Goal: Information Seeking & Learning: Learn about a topic

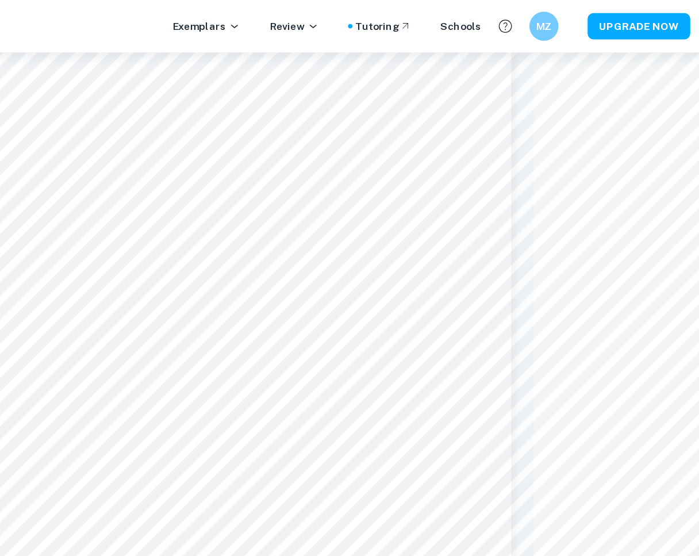
scroll to position [0, 137]
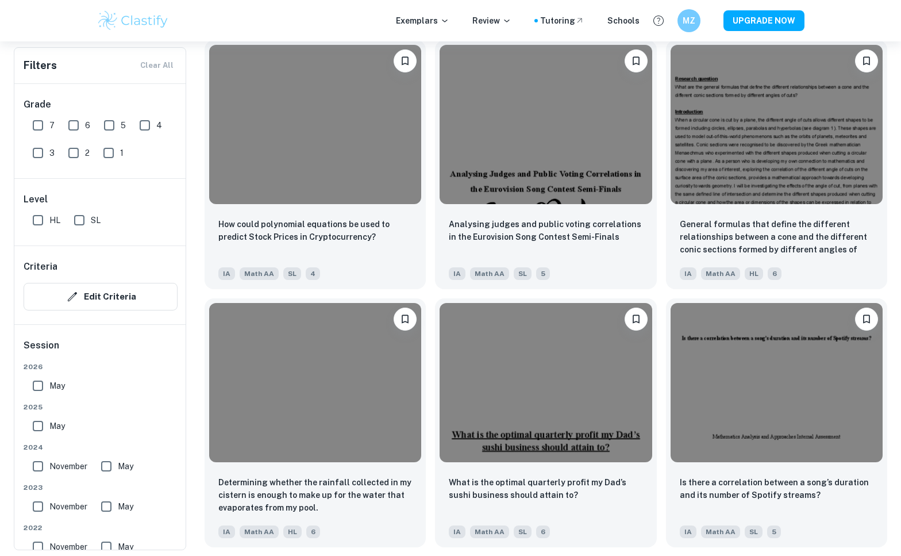
scroll to position [26452, 0]
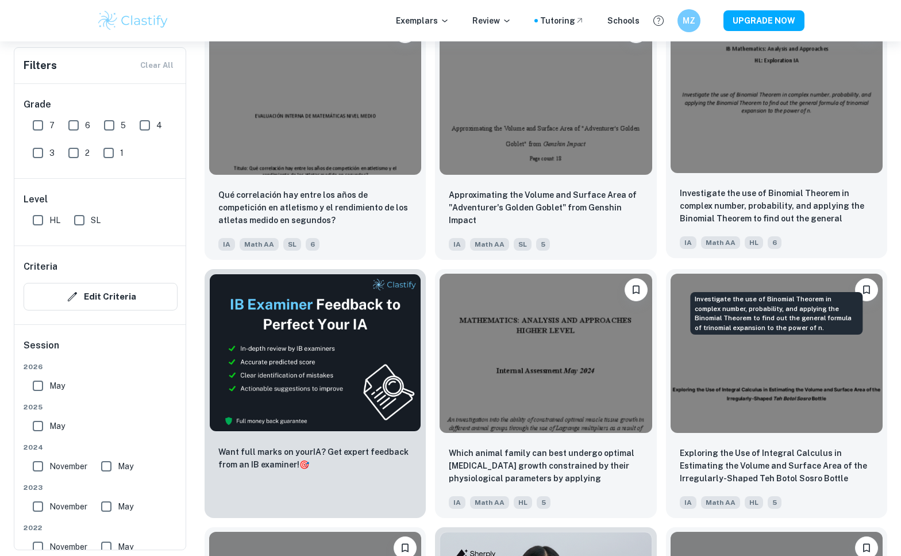
click at [698, 226] on p "Investigate the use of Binomial Theorem in complex number, probability, and app…" at bounding box center [777, 206] width 194 height 39
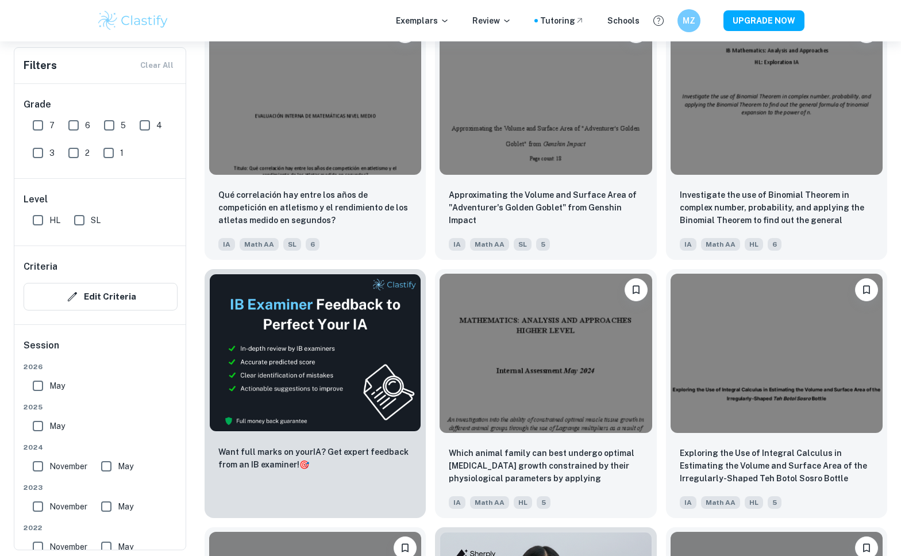
scroll to position [22303, 0]
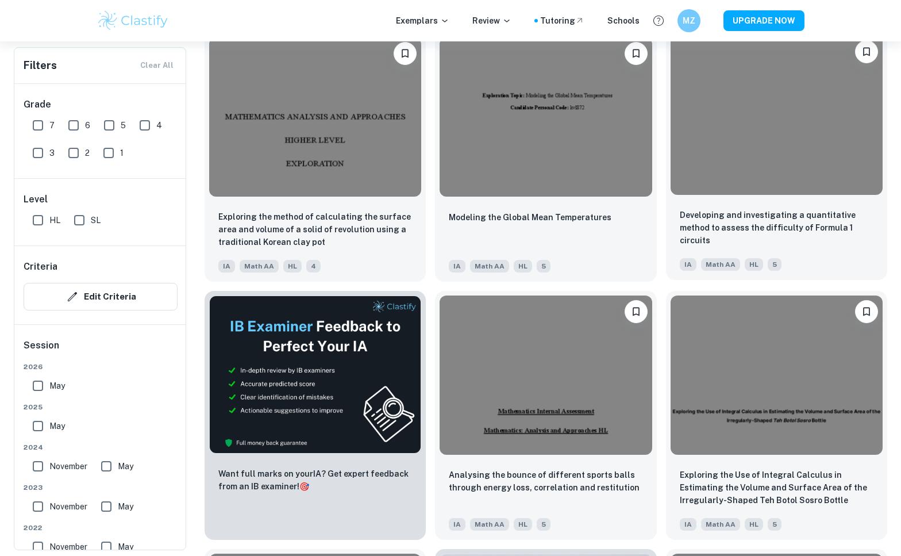
click at [698, 195] on img at bounding box center [777, 115] width 212 height 159
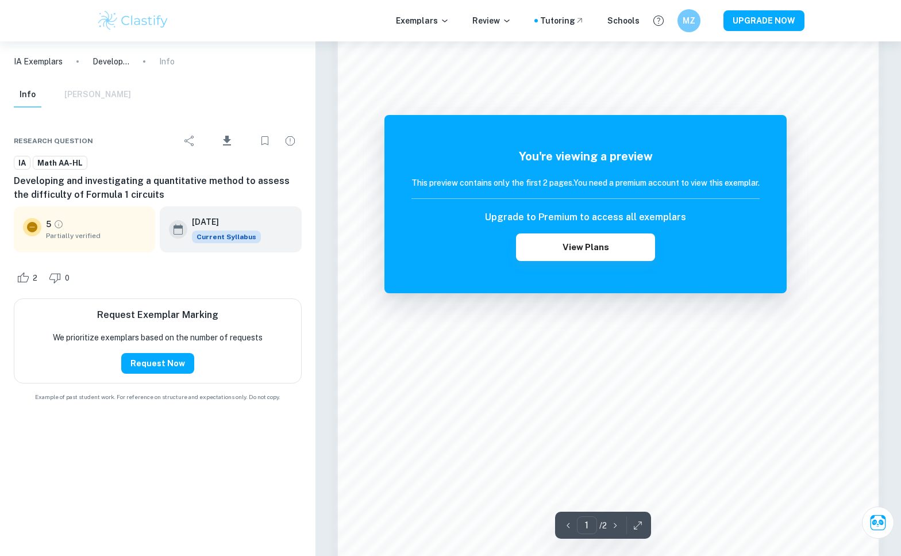
scroll to position [860, 0]
click at [608, 248] on button "View Plans" at bounding box center [585, 247] width 139 height 28
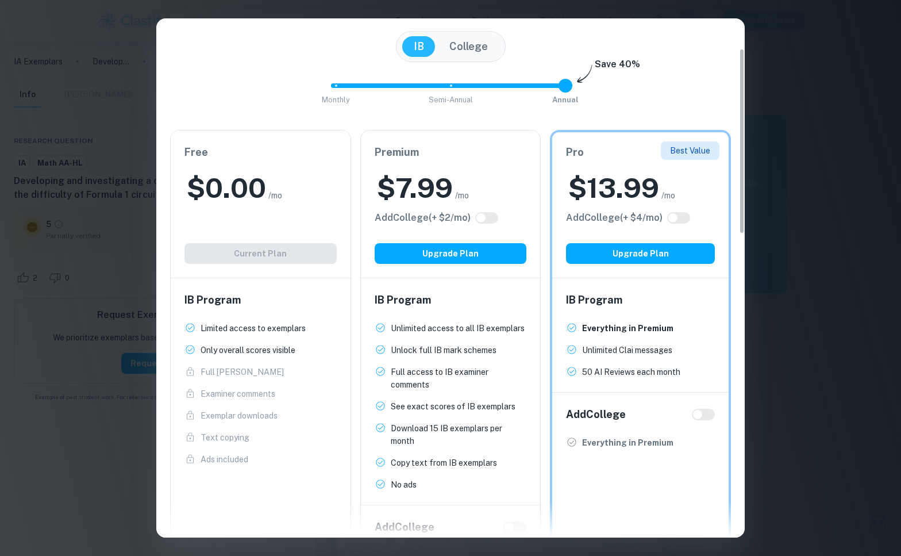
scroll to position [83, 0]
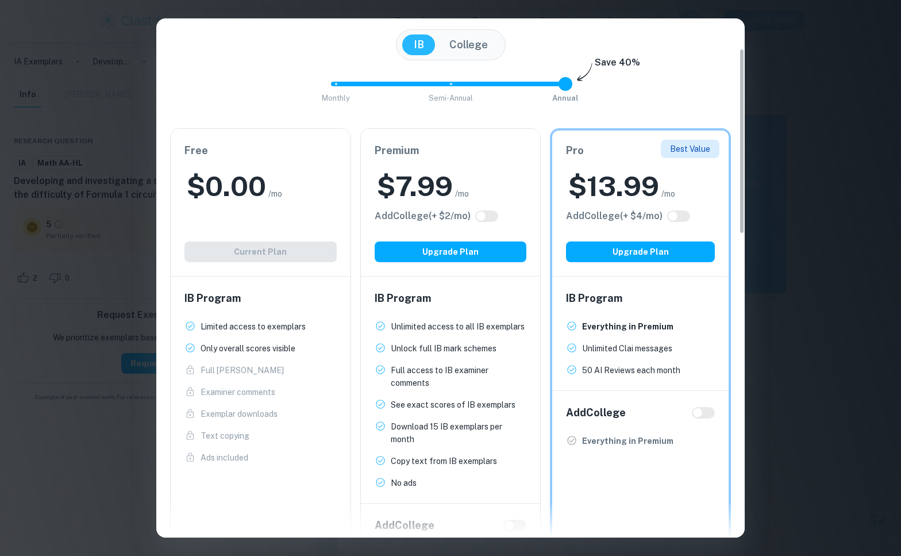
click at [194, 227] on div "Free $ 0.00 /mo Add College (+ $ 2 /mo) Current Plan" at bounding box center [261, 202] width 180 height 147
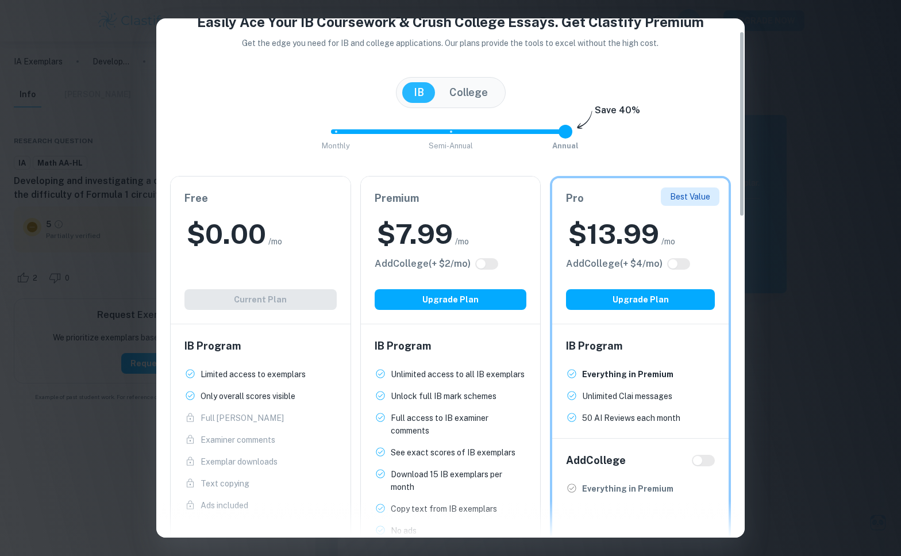
scroll to position [0, 0]
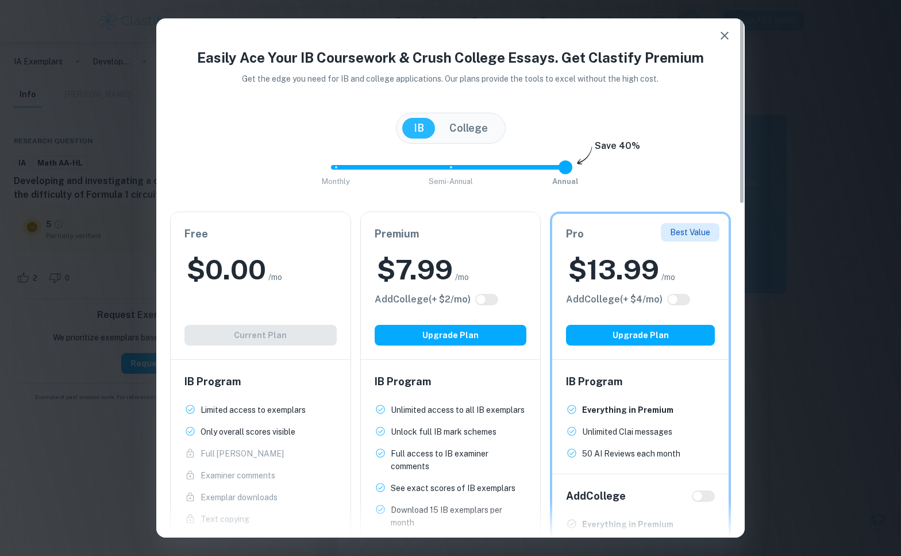
click at [698, 30] on icon "button" at bounding box center [725, 36] width 14 height 14
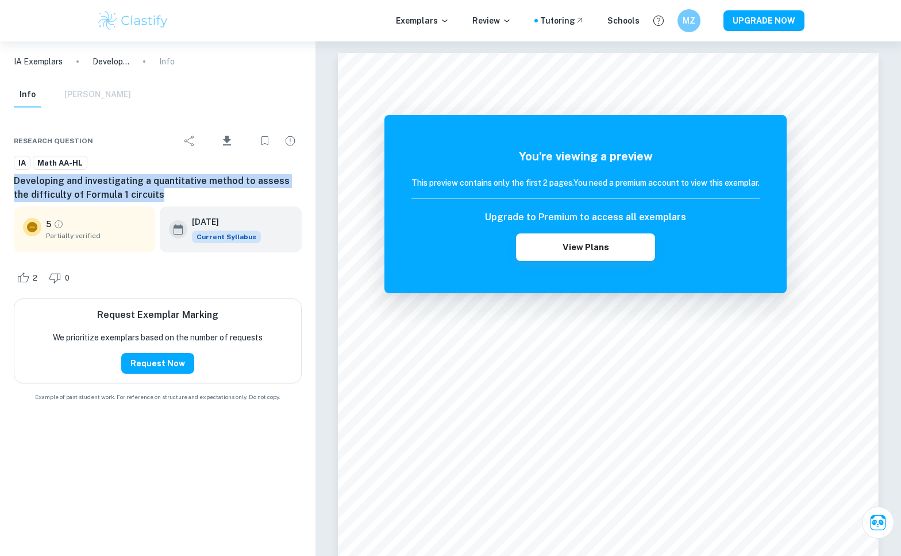
drag, startPoint x: 16, startPoint y: 185, endPoint x: 146, endPoint y: 190, distance: 130.5
click at [146, 190] on h6 "Developing and investigating a quantitative method to assess the difficulty of …" at bounding box center [158, 188] width 288 height 28
copy h6 "Developing and investigating a quantitative method to assess the difficulty of …"
